Goal: Task Accomplishment & Management: Use online tool/utility

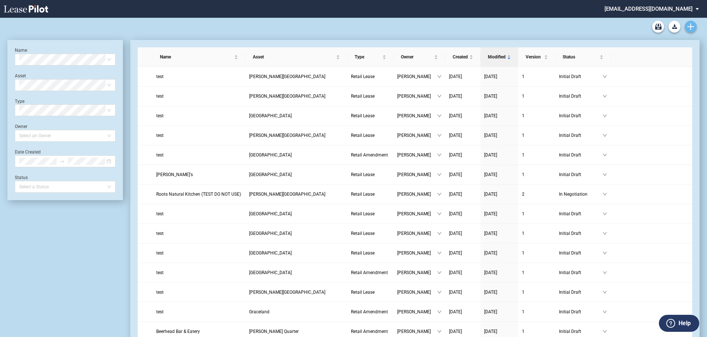
click at [570, 26] on icon "Create new document" at bounding box center [691, 26] width 7 height 7
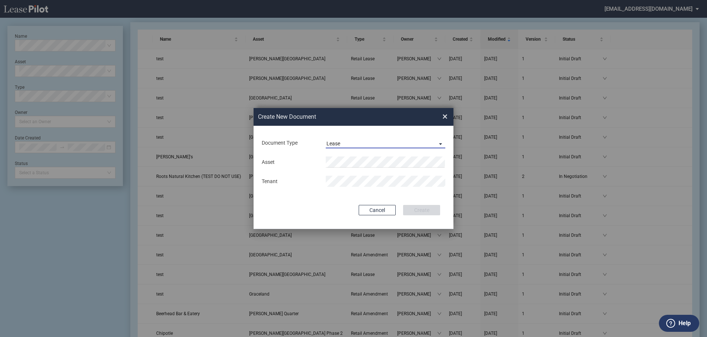
click at [440, 142] on span "Document Type: \aLease\a" at bounding box center [438, 143] width 9 height 7
click at [379, 140] on md-option "Lease" at bounding box center [386, 144] width 131 height 18
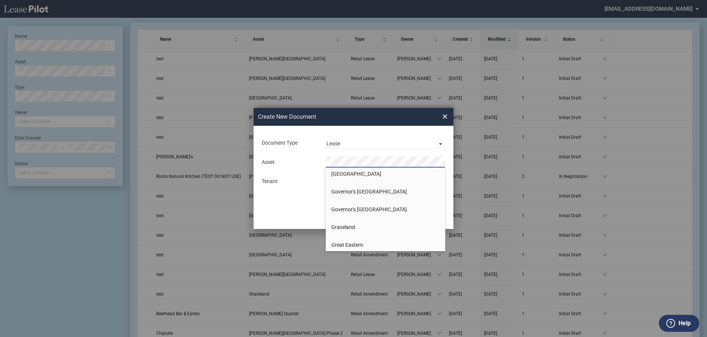
scroll to position [185, 0]
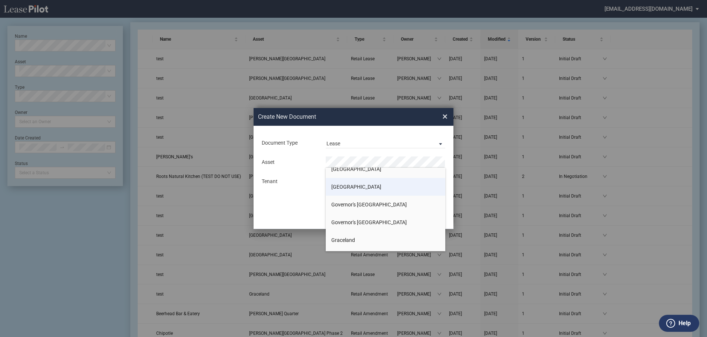
click at [377, 189] on li "[GEOGRAPHIC_DATA]" at bounding box center [386, 187] width 120 height 18
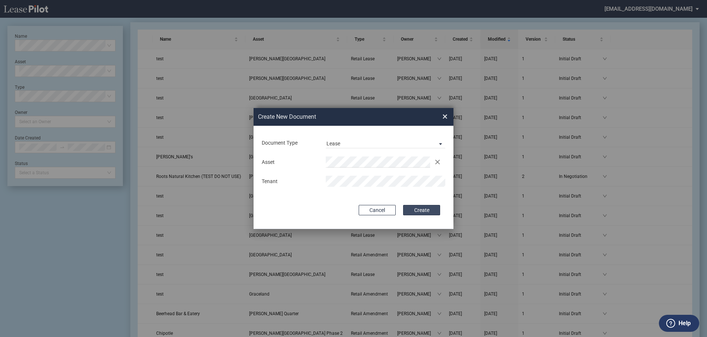
click at [431, 208] on button "Create" at bounding box center [421, 210] width 37 height 10
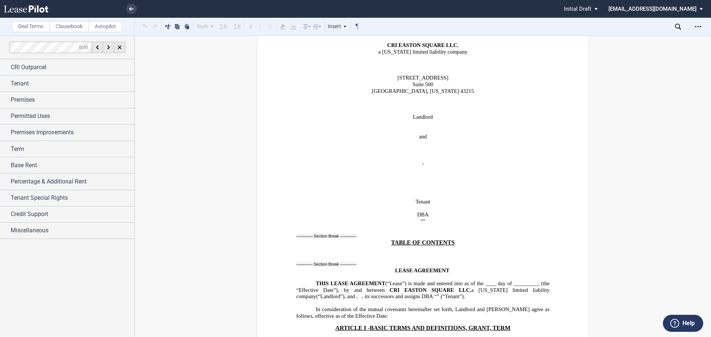
scroll to position [333, 0]
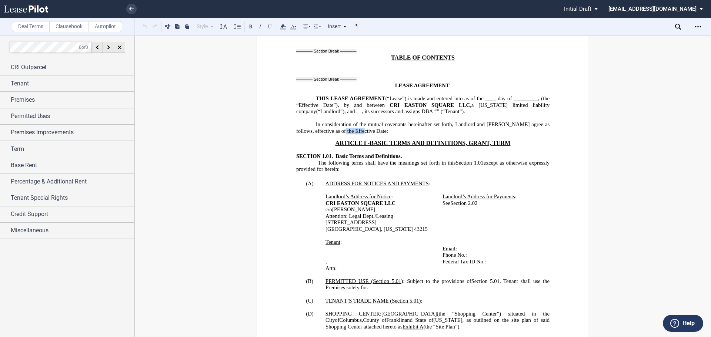
drag, startPoint x: 339, startPoint y: 136, endPoint x: 359, endPoint y: 139, distance: 19.5
click at [359, 134] on span "In consideration of the mutual covenants hereinafter set forth, Landlord and Te…" at bounding box center [423, 127] width 255 height 13
click at [144, 25] on button at bounding box center [145, 26] width 9 height 9
click at [142, 27] on button at bounding box center [145, 26] width 9 height 9
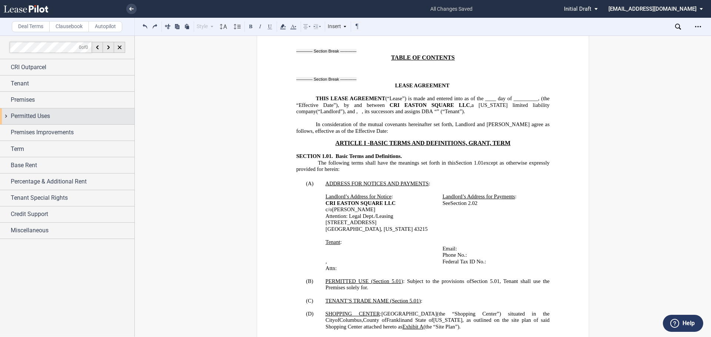
scroll to position [370, 0]
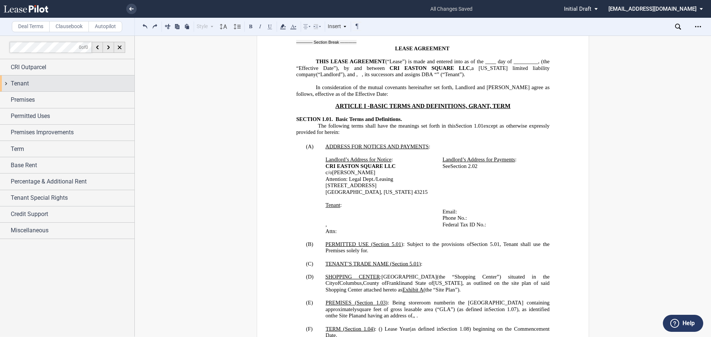
click at [8, 81] on div "Tenant" at bounding box center [67, 84] width 134 height 16
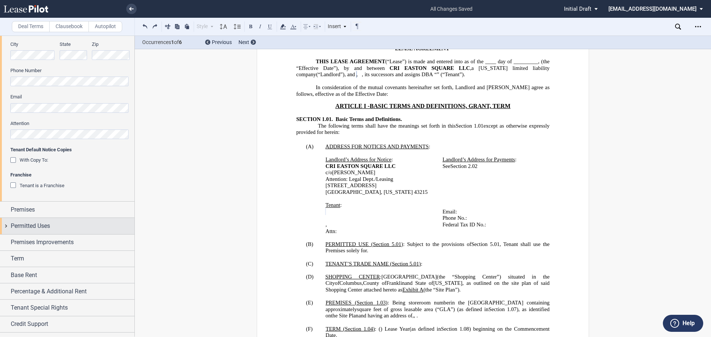
scroll to position [257, 0]
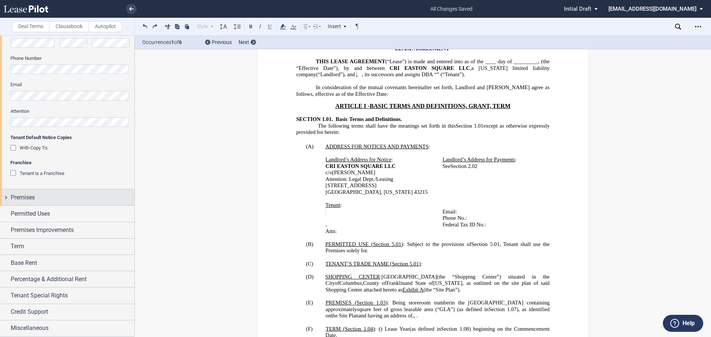
click at [4, 196] on div "Premises" at bounding box center [67, 198] width 134 height 16
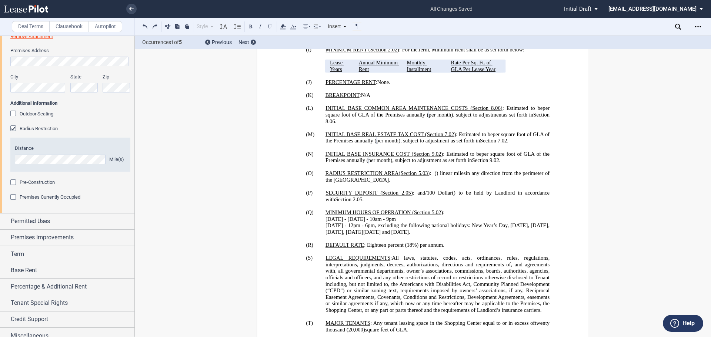
scroll to position [524, 0]
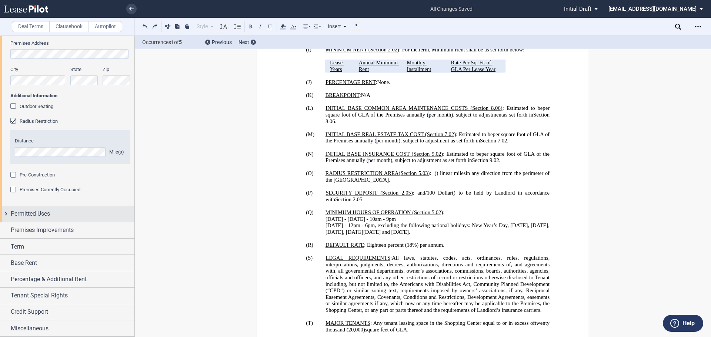
click at [7, 214] on div "Permitted Uses" at bounding box center [67, 214] width 134 height 16
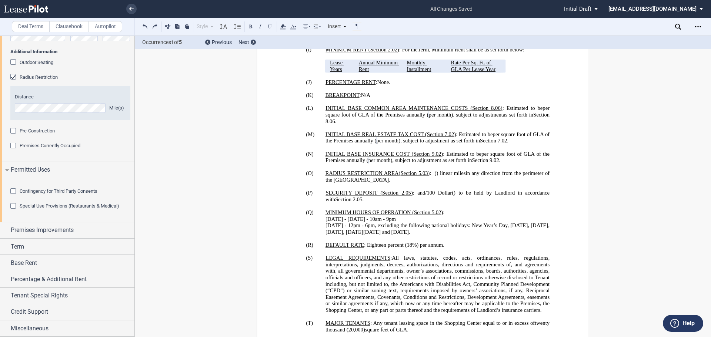
scroll to position [609, 0]
click at [7, 229] on div "Premises Improvements" at bounding box center [67, 231] width 134 height 16
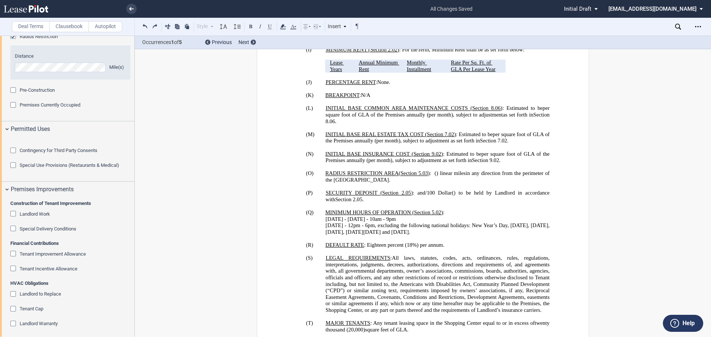
scroll to position [683, 0]
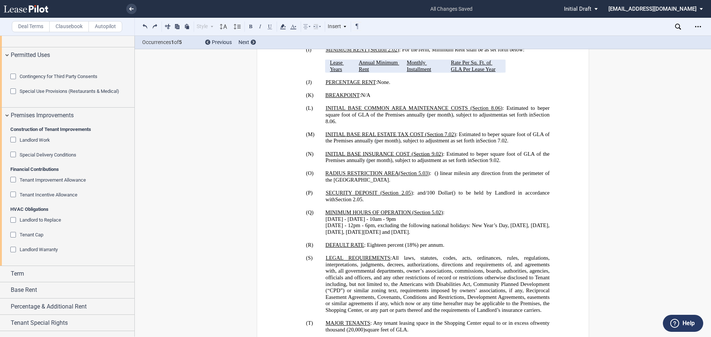
click at [15, 144] on div "Landlord Work" at bounding box center [13, 140] width 7 height 7
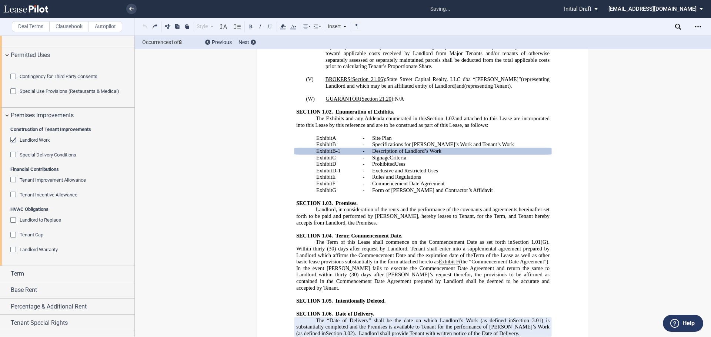
scroll to position [1032, 0]
click at [28, 158] on span "Special Delivery Conditions" at bounding box center [48, 155] width 57 height 6
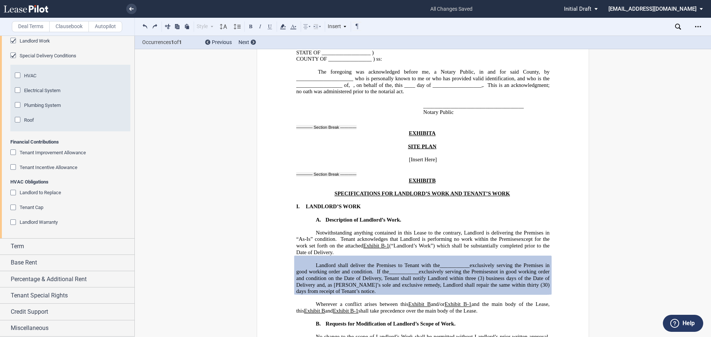
scroll to position [794, 0]
click at [17, 80] on div "HVAC" at bounding box center [18, 76] width 7 height 7
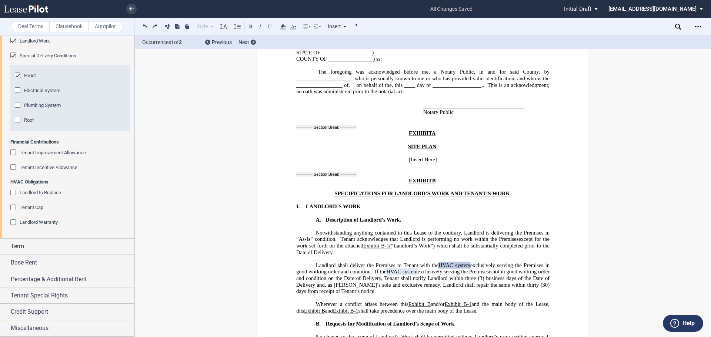
click at [13, 157] on div "Tenant Improvement Allowance" at bounding box center [13, 153] width 7 height 7
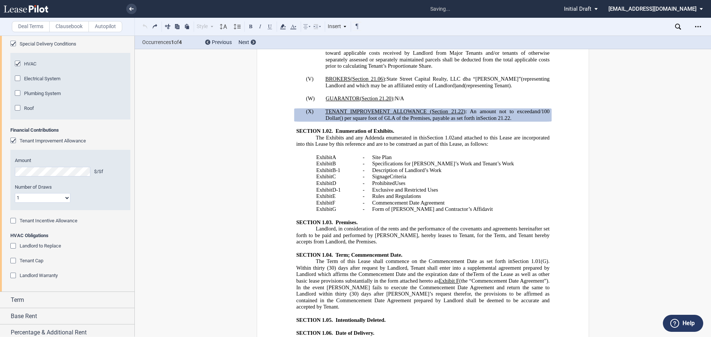
scroll to position [999, 0]
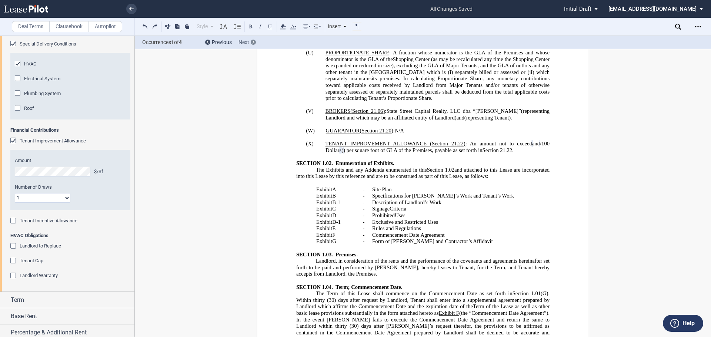
click at [256, 41] on div at bounding box center [253, 42] width 5 height 5
click at [254, 41] on div at bounding box center [253, 42] width 5 height 5
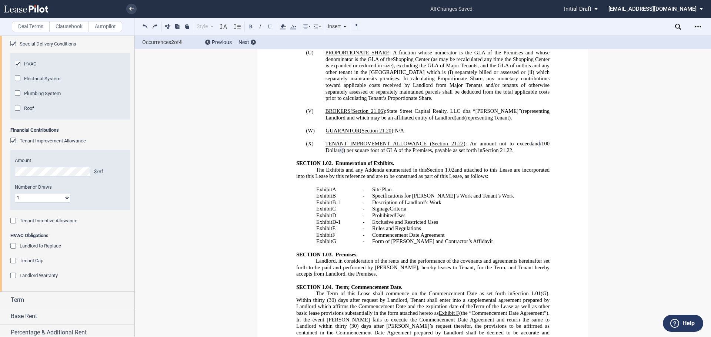
click at [383, 199] on span "Specifications for Landlord’s Work and Tenant’s Work" at bounding box center [443, 196] width 142 height 6
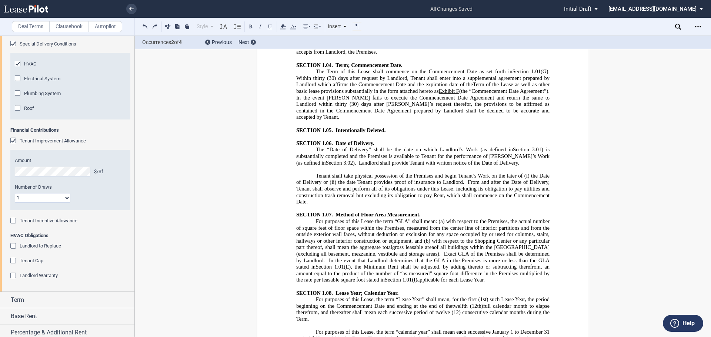
click at [251, 42] on div at bounding box center [253, 42] width 5 height 5
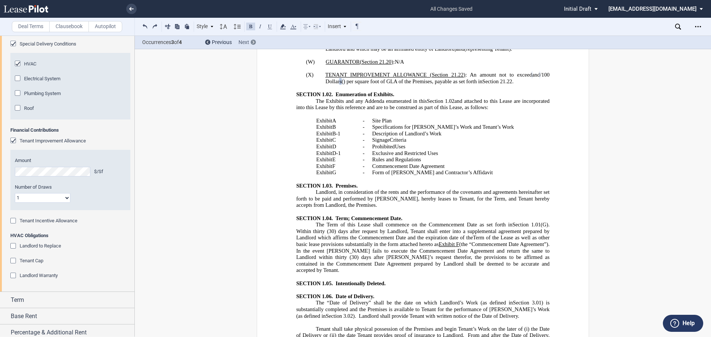
scroll to position [999, 0]
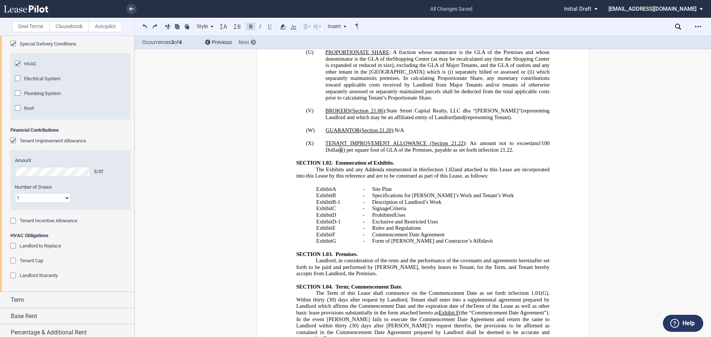
click at [251, 42] on div at bounding box center [253, 42] width 5 height 5
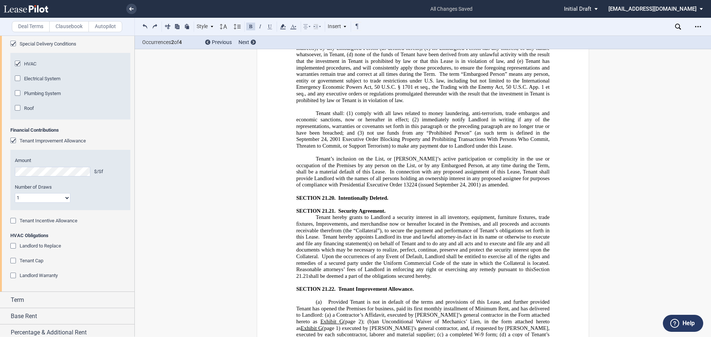
scroll to position [10889, 0]
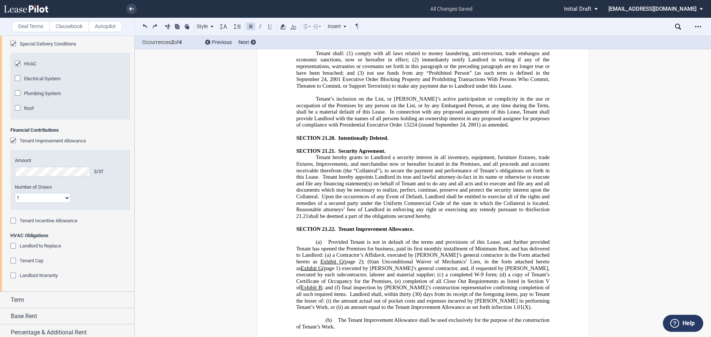
click at [13, 145] on div "Tenant Improvement Allowance" at bounding box center [13, 141] width 7 height 7
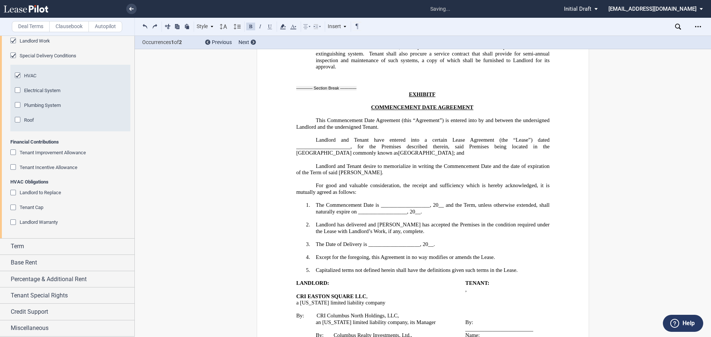
scroll to position [823, 0]
click at [6, 299] on div "Tenant Special Rights" at bounding box center [67, 296] width 134 height 16
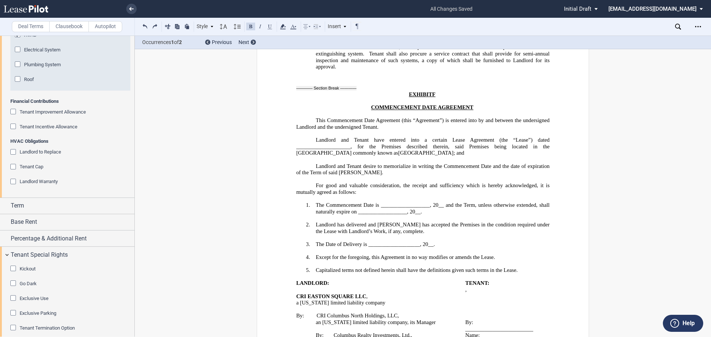
scroll to position [919, 0]
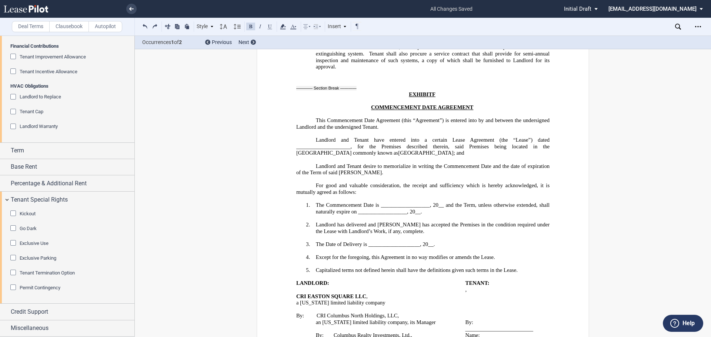
click at [44, 243] on span "Exclusive Use" at bounding box center [34, 244] width 29 height 6
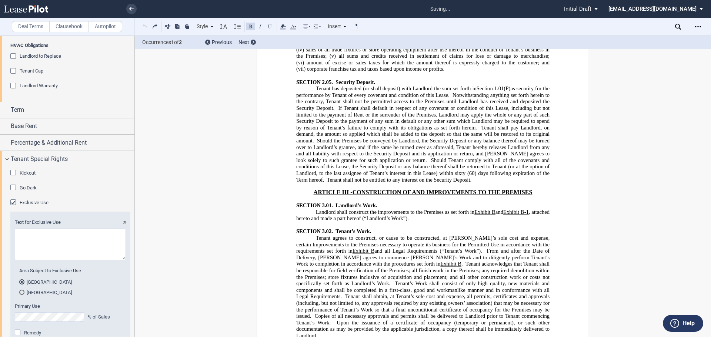
scroll to position [993, 0]
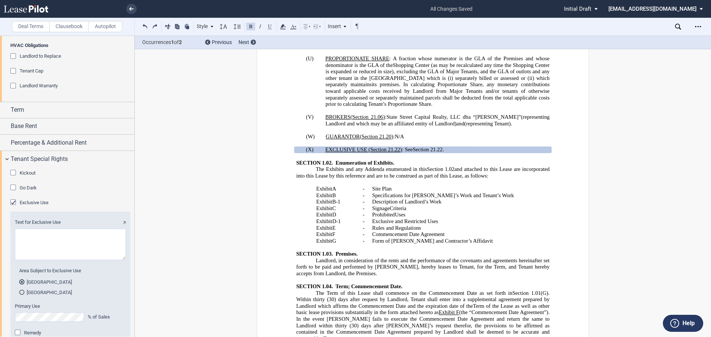
click at [77, 260] on textarea "Text for Exclusive Use" at bounding box center [70, 244] width 111 height 31
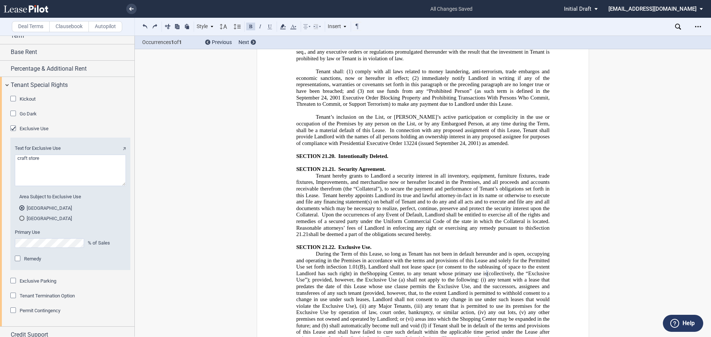
type textarea "craft store"
click at [64, 222] on md-radio-button "Portion of Shopping Center" at bounding box center [70, 218] width 102 height 7
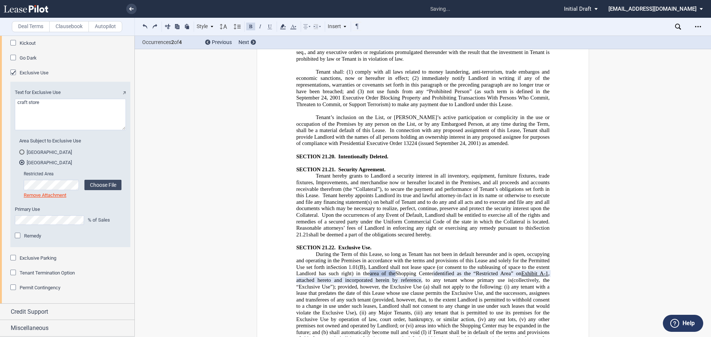
scroll to position [1090, 0]
click at [6, 313] on div "Credit Support" at bounding box center [67, 312] width 134 height 16
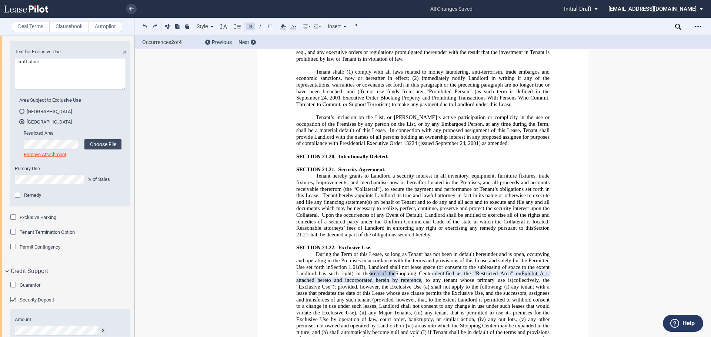
scroll to position [1164, 0]
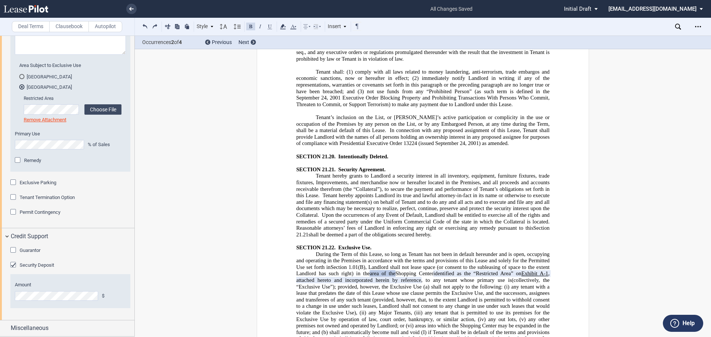
click at [14, 251] on div "Guarantor" at bounding box center [13, 250] width 7 height 7
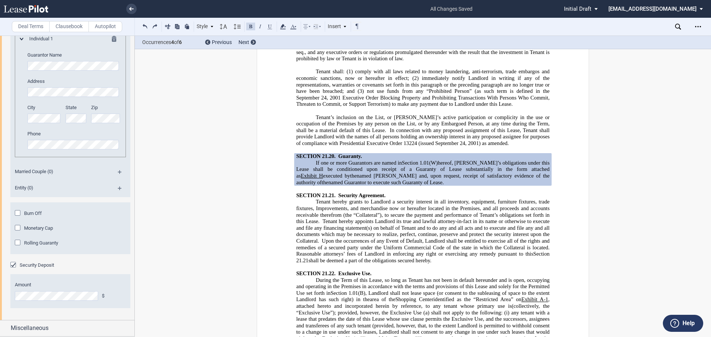
scroll to position [1429, 0]
click at [0, 324] on div "Miscellaneous" at bounding box center [67, 329] width 134 height 16
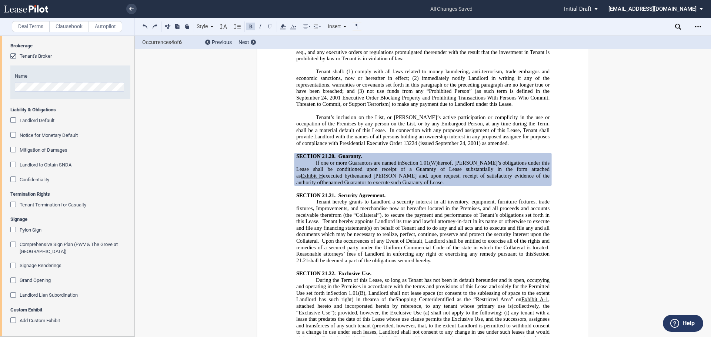
scroll to position [1762, 0]
click at [50, 123] on span "Landlord Default" at bounding box center [37, 121] width 35 height 6
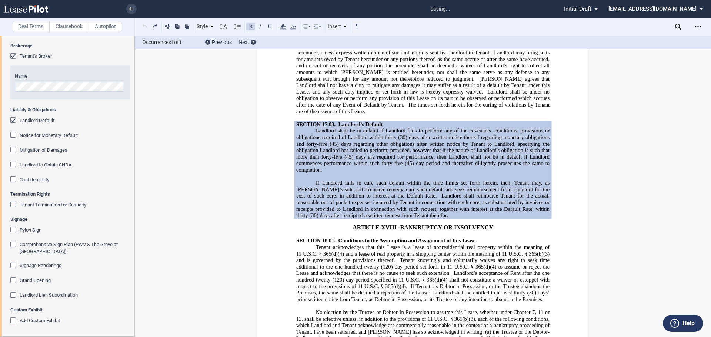
scroll to position [8658, 0]
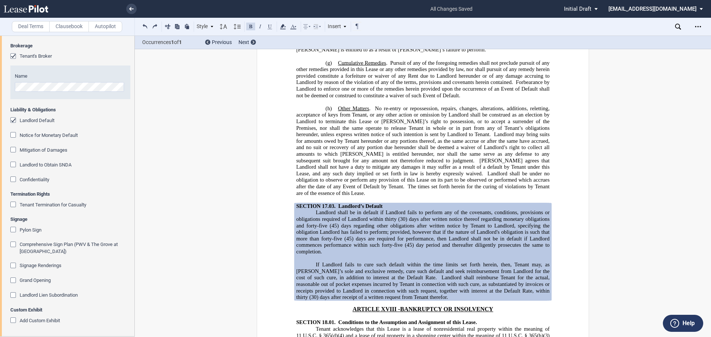
click at [53, 138] on span "Notice for Monetary Default" at bounding box center [49, 136] width 58 height 6
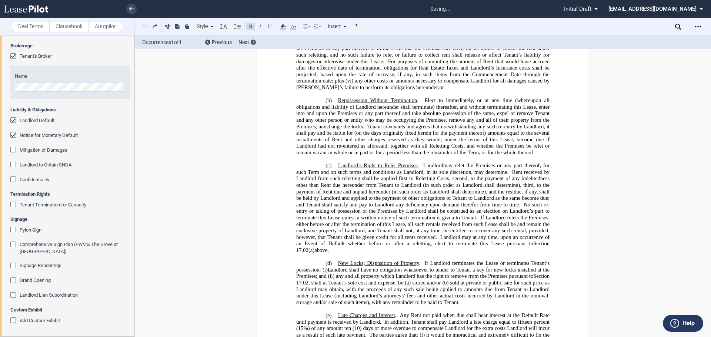
scroll to position [7742, 0]
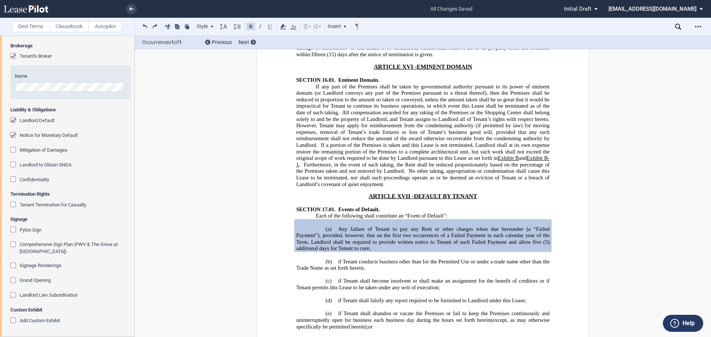
click at [50, 153] on span "Mitigation of Damages" at bounding box center [44, 150] width 48 height 6
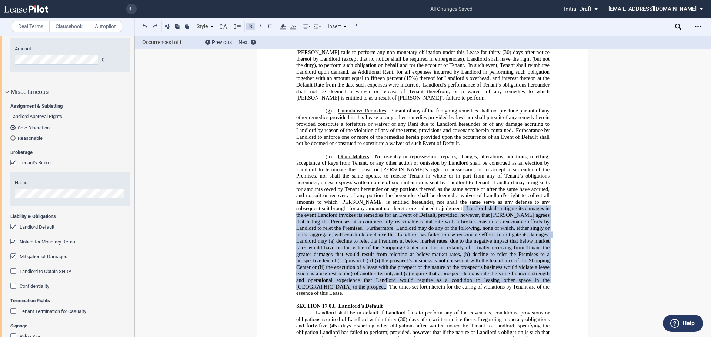
scroll to position [1624, 0]
click at [81, 25] on label "Clausebook" at bounding box center [69, 26] width 40 height 11
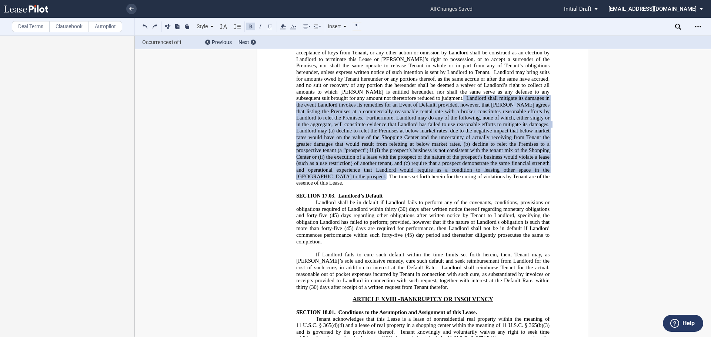
scroll to position [8741, 0]
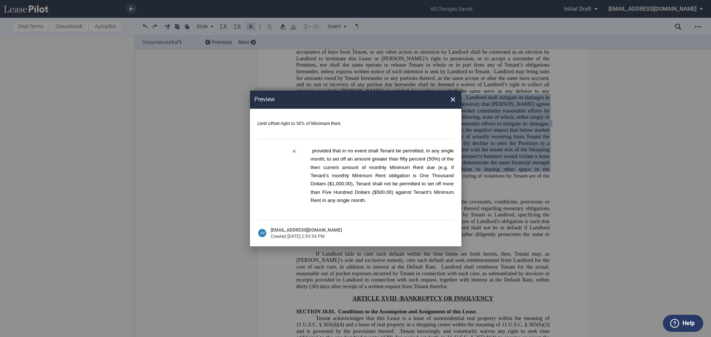
click at [453, 102] on span "×" at bounding box center [452, 100] width 5 height 12
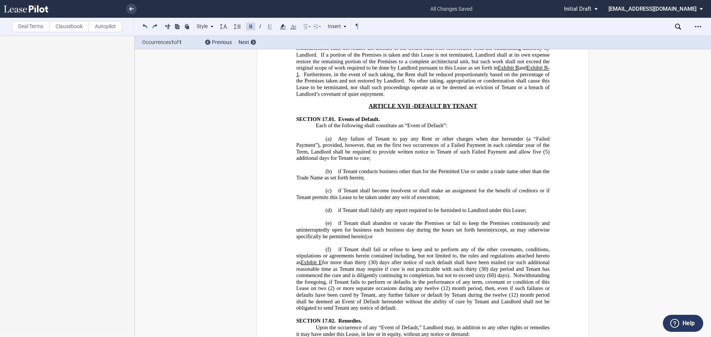
scroll to position [7778, 0]
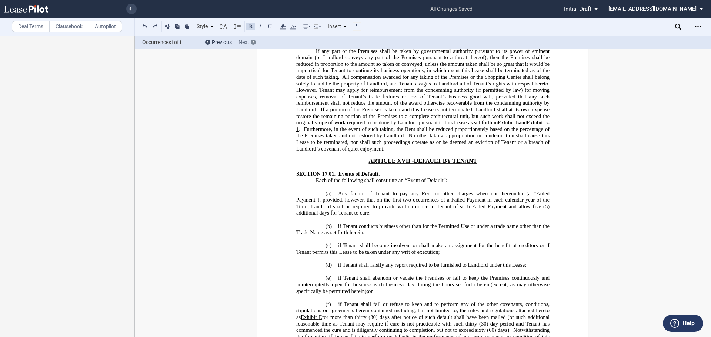
click at [253, 41] on use at bounding box center [254, 42] width 2 height 3
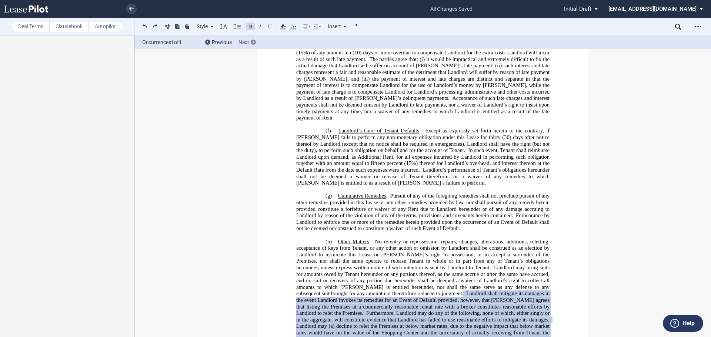
scroll to position [8630, 0]
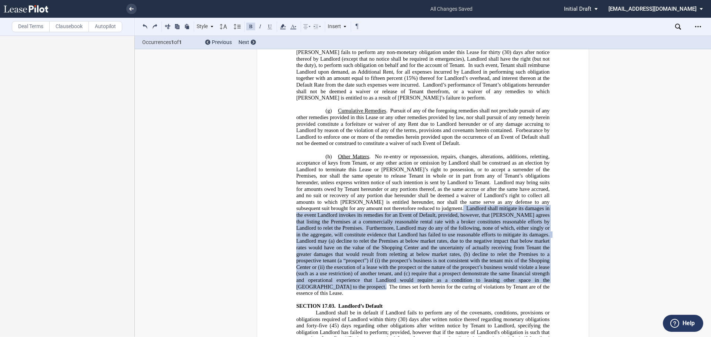
click at [110, 24] on label "Autopilot" at bounding box center [106, 26] width 34 height 11
click at [73, 26] on label "Clausebook" at bounding box center [69, 26] width 40 height 11
